Goal: Task Accomplishment & Management: Manage account settings

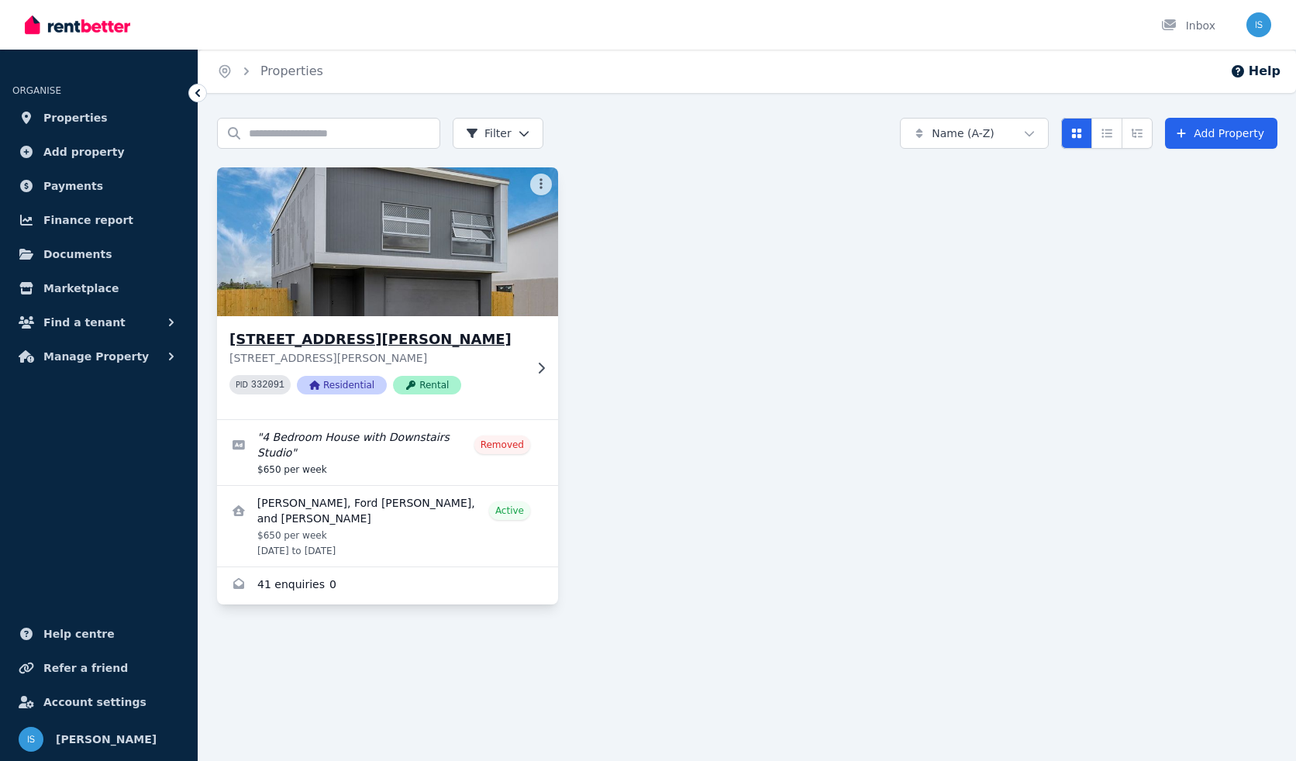
click at [451, 320] on div "[STREET_ADDRESS][PERSON_NAME][PERSON_NAME] PID 332091 Residential Rental" at bounding box center [387, 367] width 341 height 103
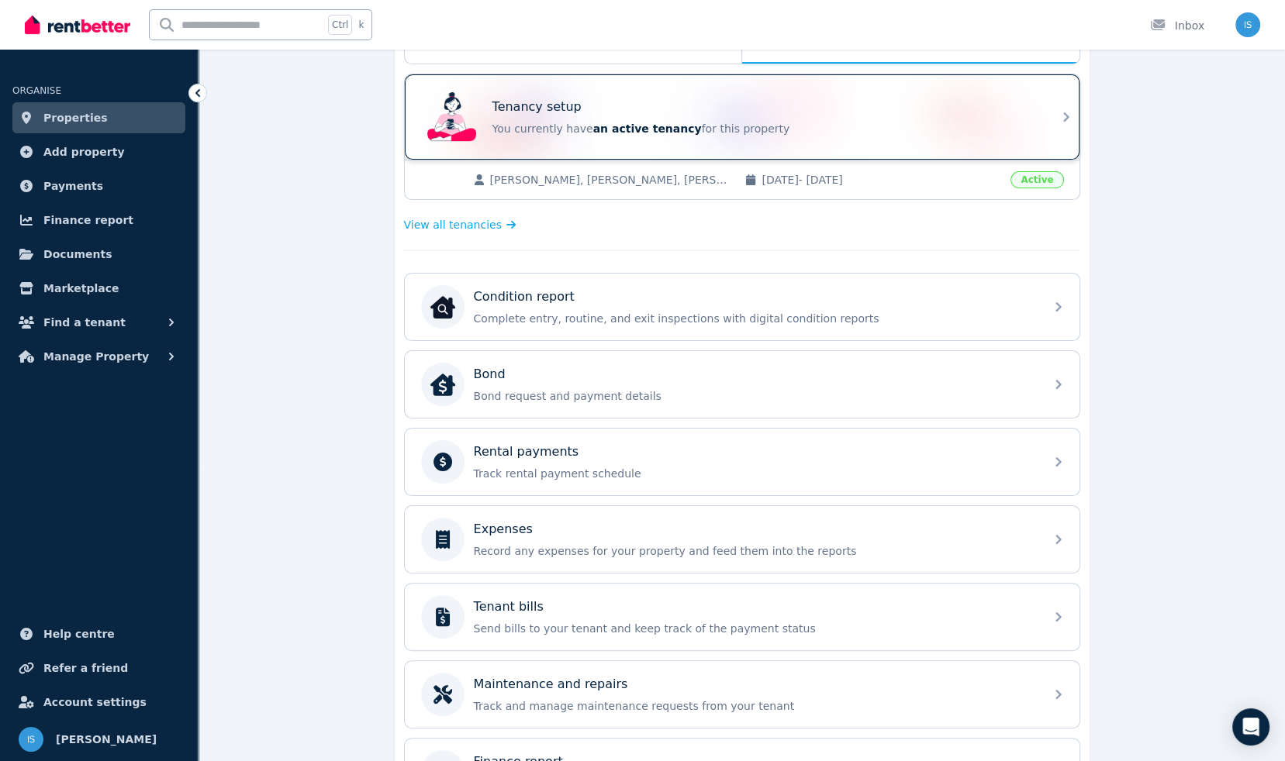
scroll to position [310, 0]
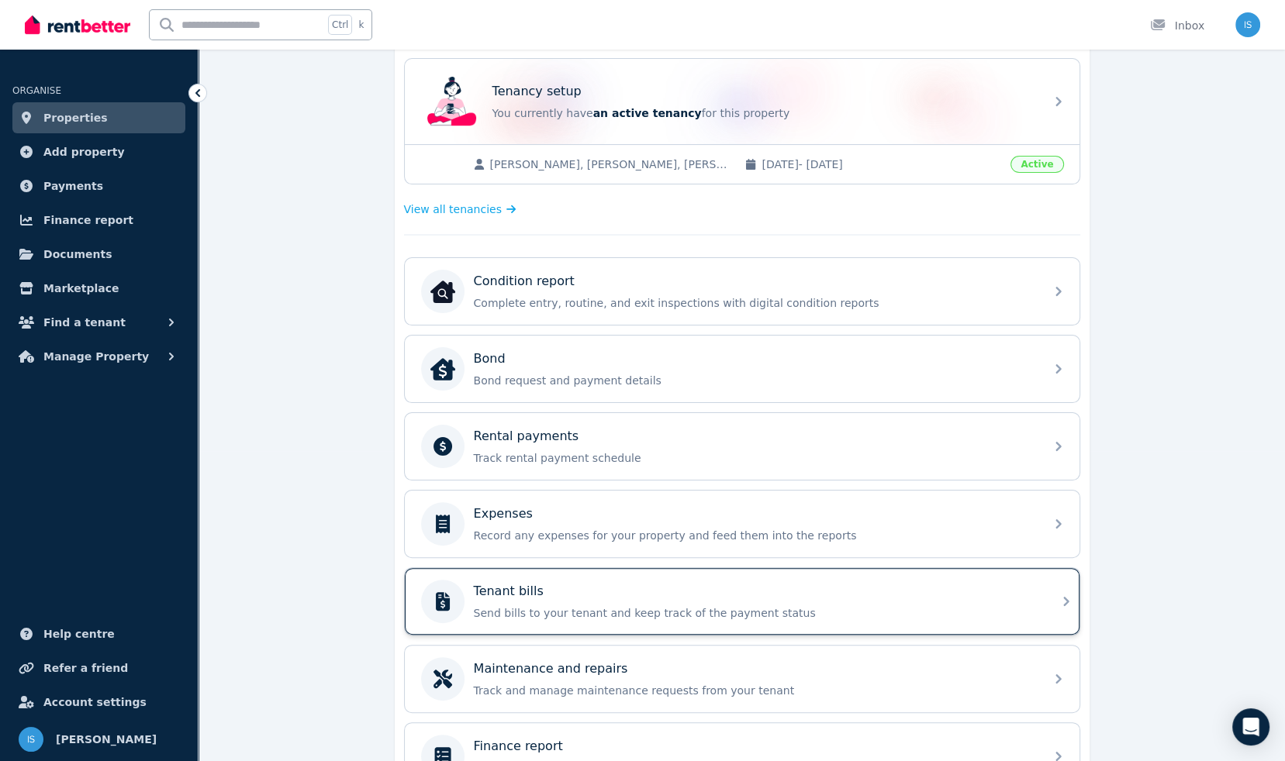
click at [535, 606] on p "Send bills to your tenant and keep track of the payment status" at bounding box center [754, 614] width 561 height 16
